Goal: Find specific page/section: Find specific page/section

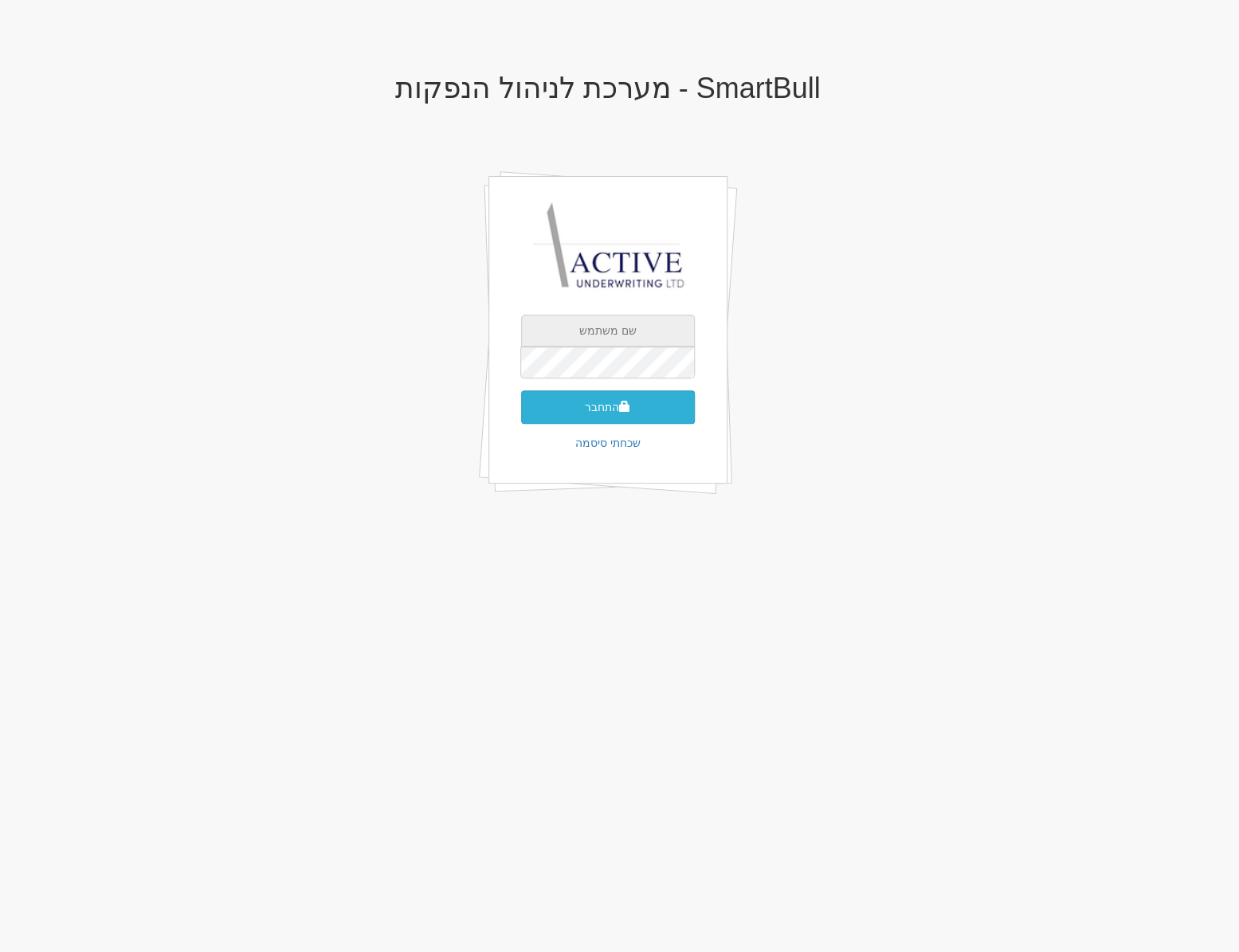
type input "[PERSON_NAME][EMAIL_ADDRESS][DOMAIN_NAME]"
click at [593, 405] on button "התחבר" at bounding box center [608, 407] width 174 height 34
type input "281142"
click at [521, 414] on button "התחבר" at bounding box center [608, 431] width 174 height 34
click at [583, 414] on button "התחבר" at bounding box center [608, 431] width 174 height 34
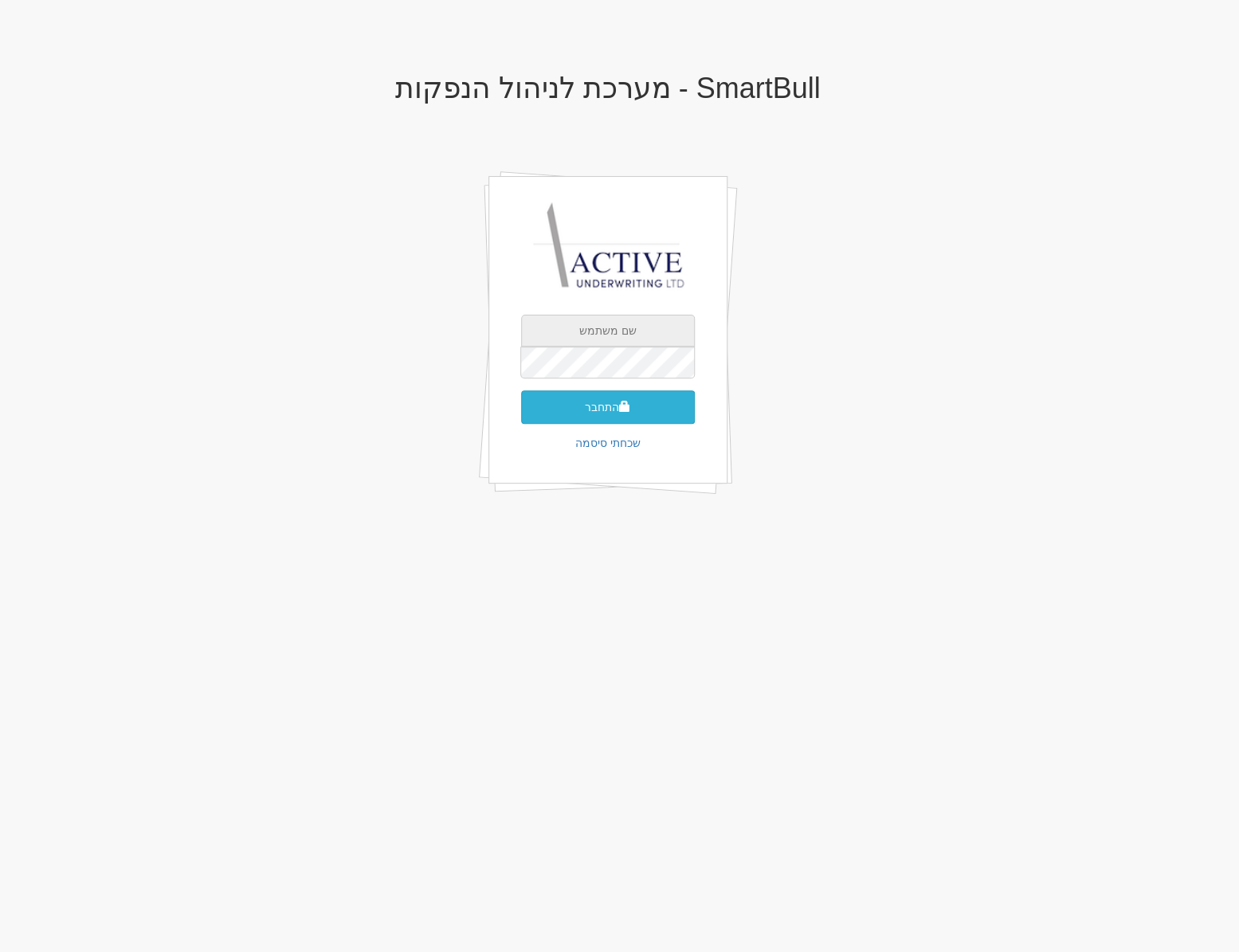
type input "neil@activeu.co.il"
click at [601, 408] on button "התחבר" at bounding box center [608, 407] width 174 height 34
type input "943430"
click at [521, 414] on button "התחבר" at bounding box center [608, 431] width 174 height 34
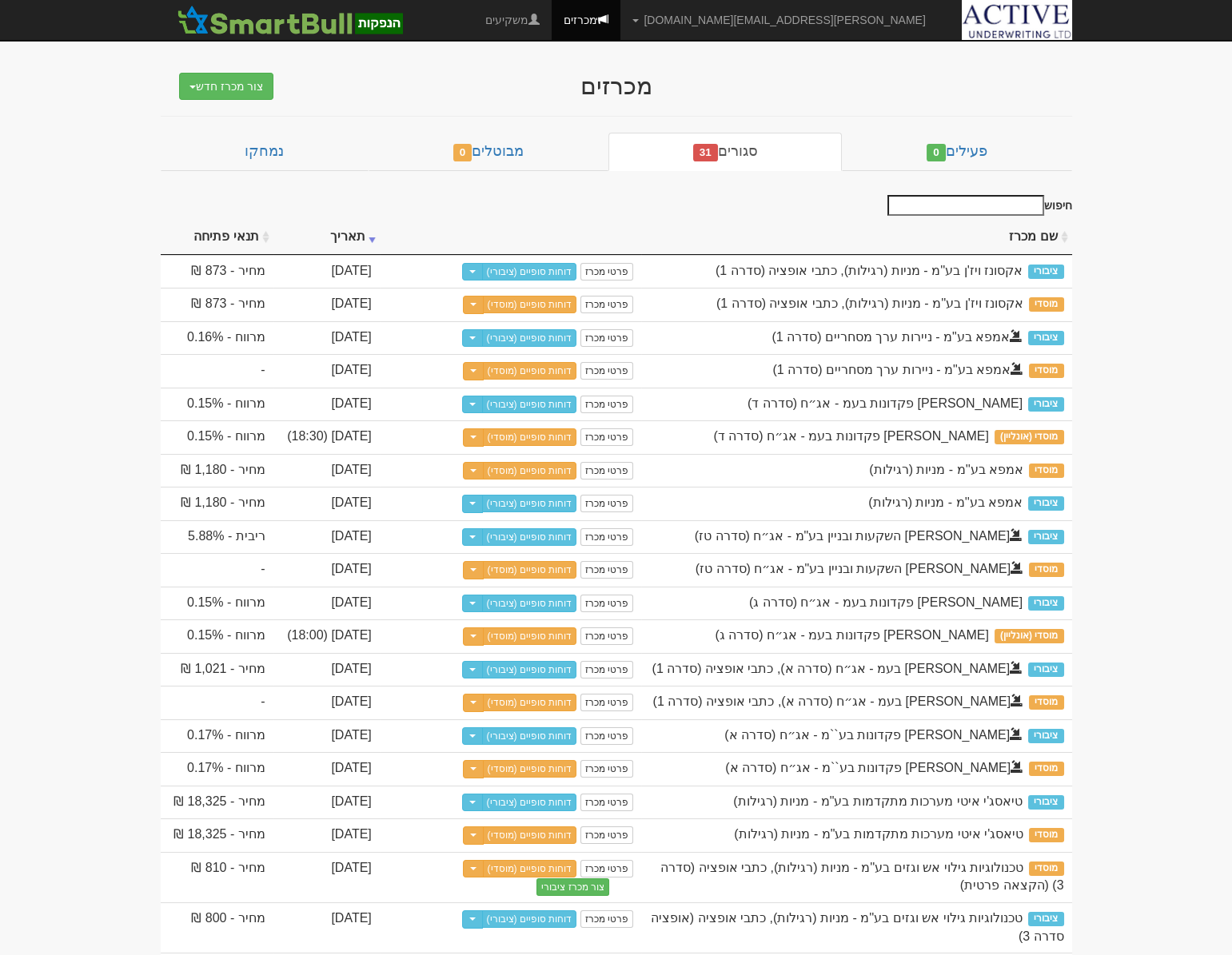
click at [1004, 206] on input "חיפוש" at bounding box center [966, 205] width 157 height 21
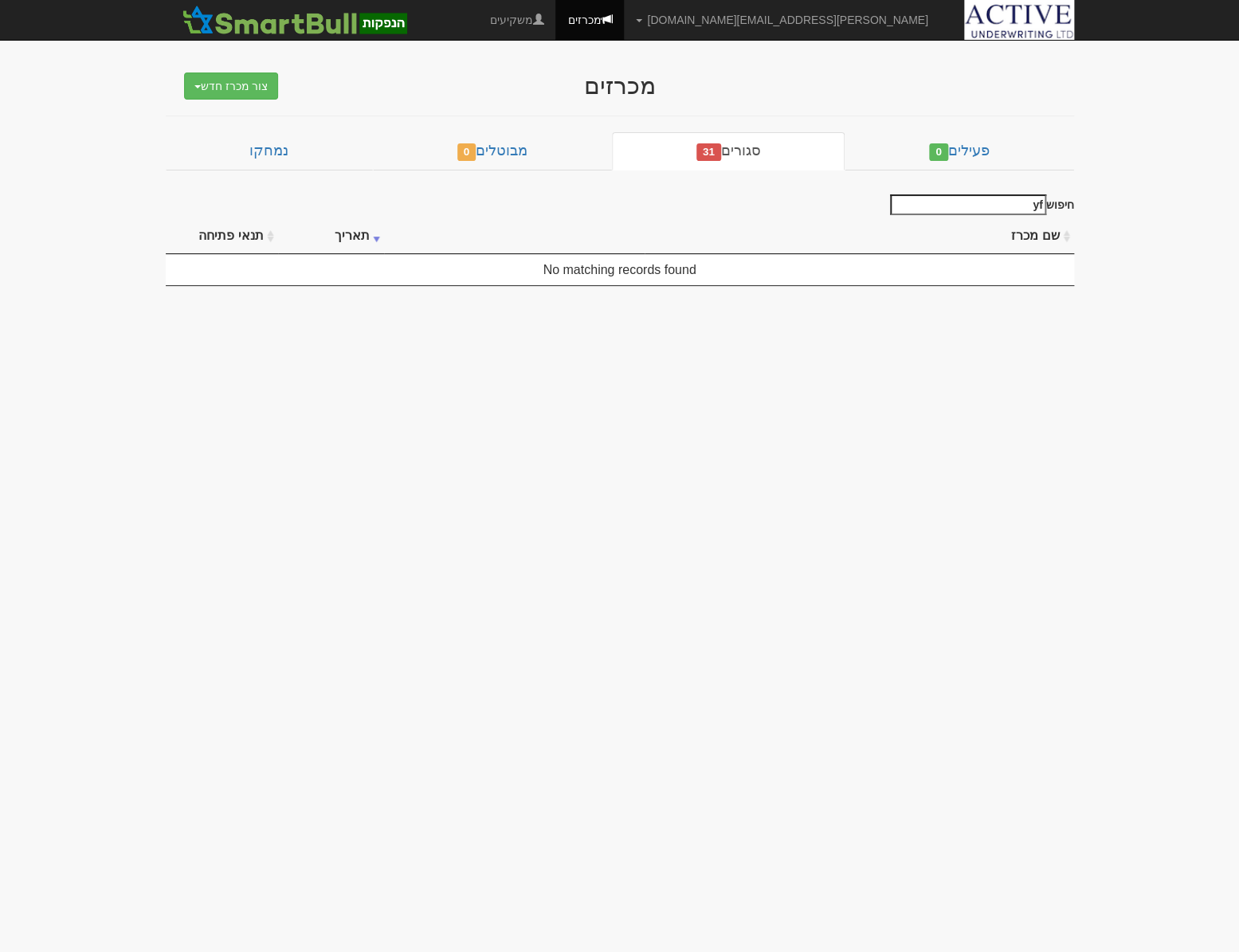
type input "y"
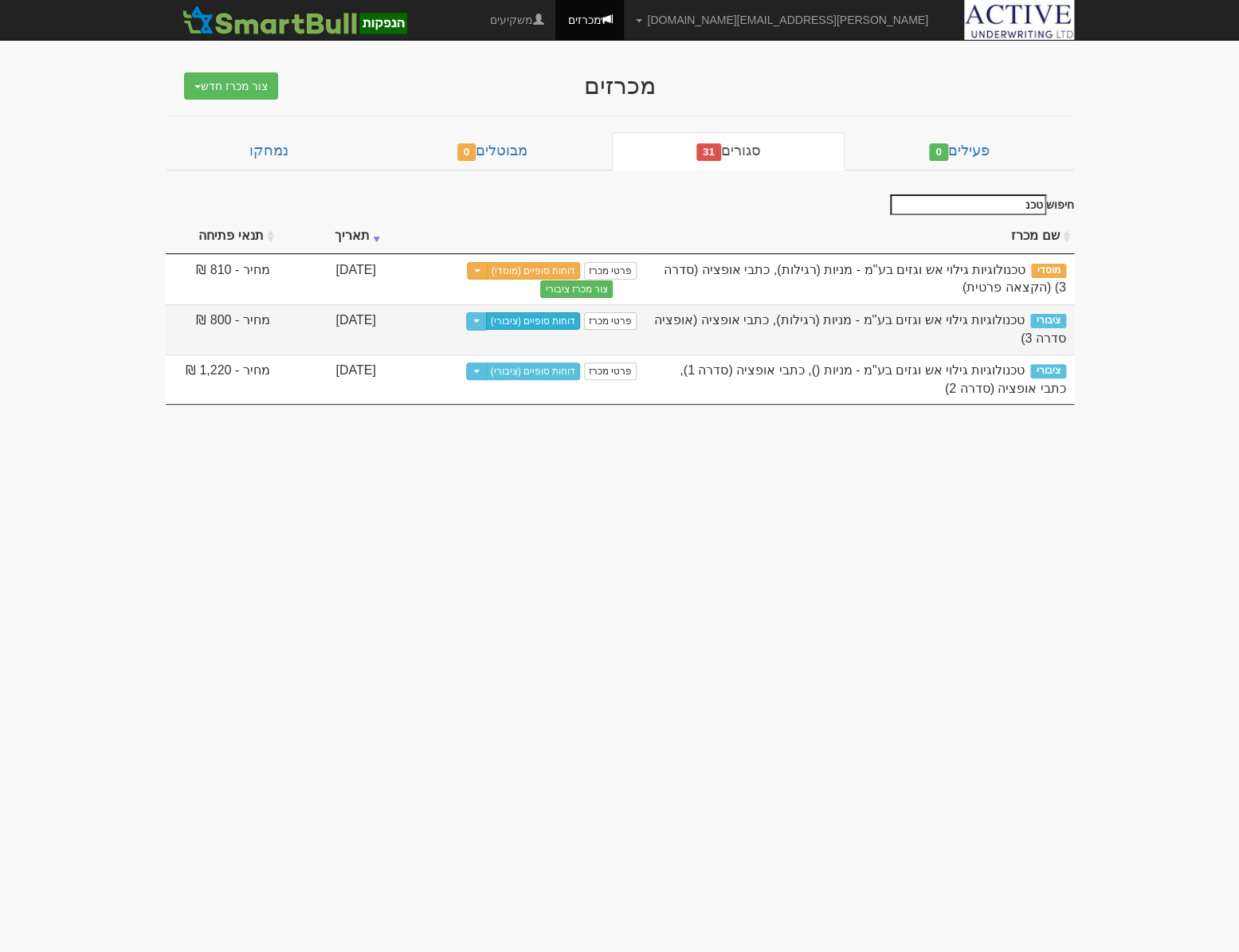
type input "טכנ"
click at [545, 320] on link "דוחות סופיים (ציבורי)" at bounding box center [533, 320] width 95 height 17
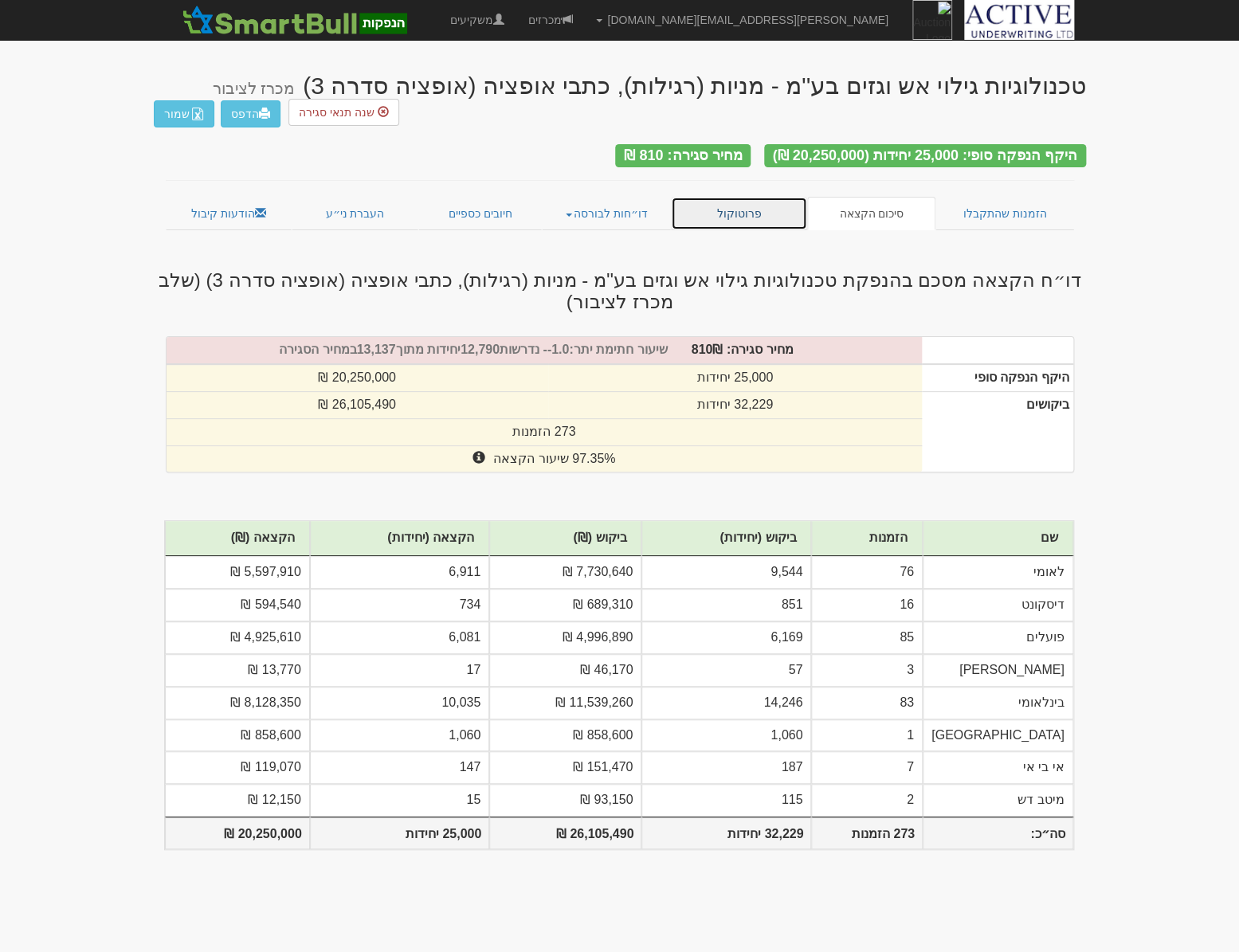
click at [762, 197] on link "פרוטוקול" at bounding box center [739, 213] width 137 height 34
